Goal: Task Accomplishment & Management: Manage account settings

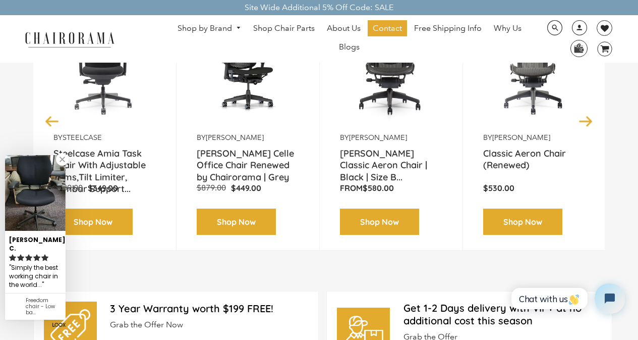
click at [181, 23] on link "Shop by Brand" at bounding box center [210, 29] width 74 height 16
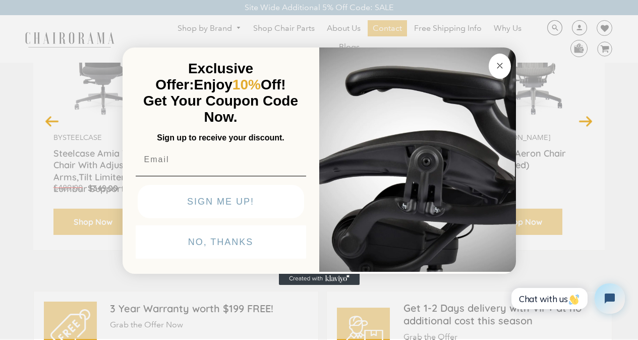
click at [494, 60] on icon "Close dialog" at bounding box center [500, 66] width 12 height 12
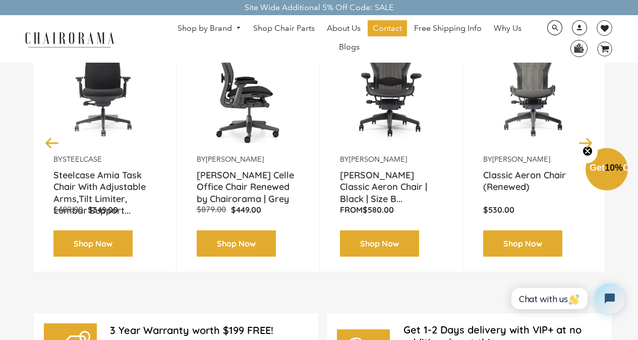
scroll to position [189, 0]
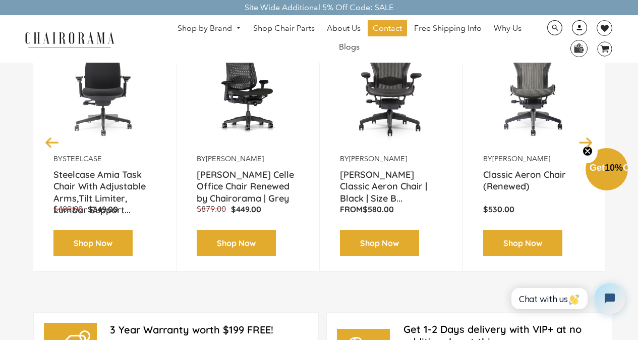
click at [572, 28] on link at bounding box center [577, 32] width 25 height 10
